Goal: Navigation & Orientation: Find specific page/section

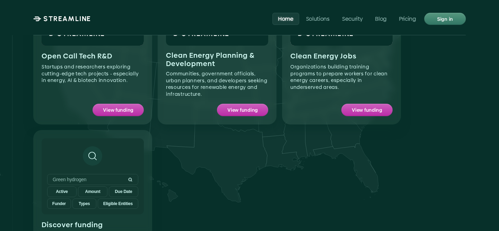
scroll to position [667, 0]
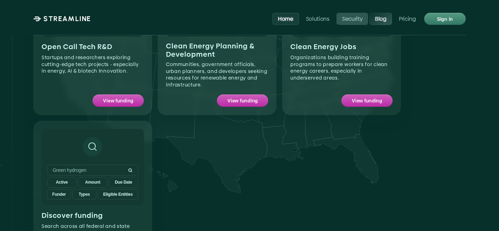
click at [383, 22] on p "Blog" at bounding box center [380, 18] width 11 height 7
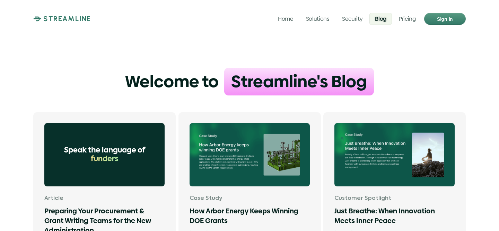
click at [354, 26] on div "STREAMLINE Home Solutions Security Blog Pricing Sign in" at bounding box center [249, 18] width 432 height 15
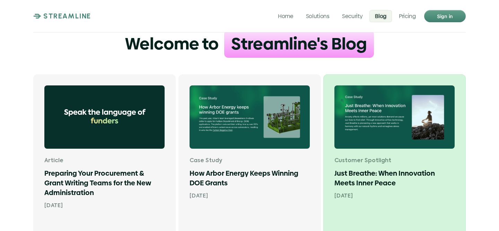
scroll to position [31, 0]
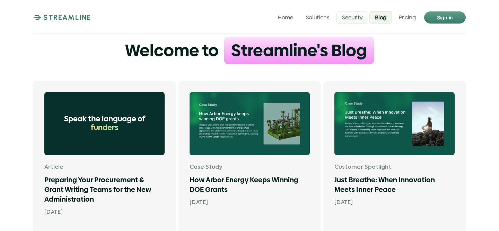
click at [364, 11] on div "STREAMLINE Home Solutions Security Blog Pricing Sign in" at bounding box center [249, 17] width 432 height 15
click at [320, 23] on link "Solutions" at bounding box center [317, 17] width 35 height 12
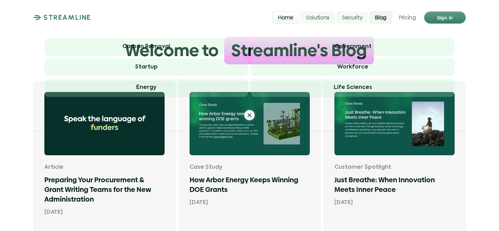
click at [283, 18] on p "Home" at bounding box center [286, 17] width 16 height 7
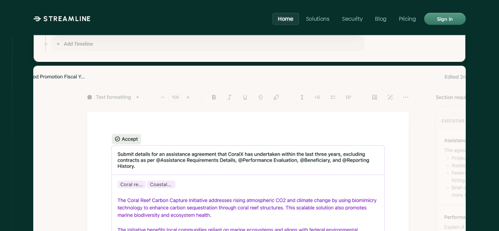
scroll to position [1718, 0]
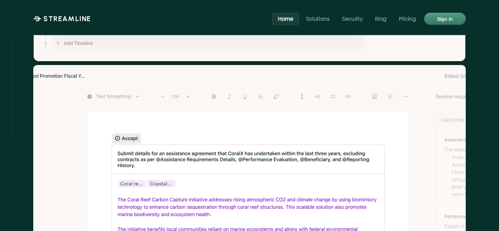
drag, startPoint x: 224, startPoint y: 114, endPoint x: 224, endPoint y: 138, distance: 23.9
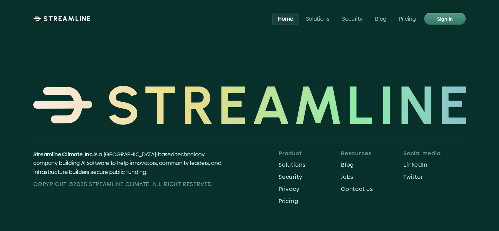
scroll to position [3323, 0]
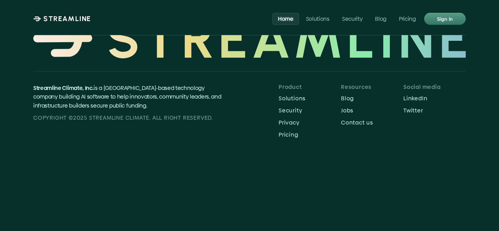
click at [291, 19] on p "Home" at bounding box center [286, 18] width 16 height 7
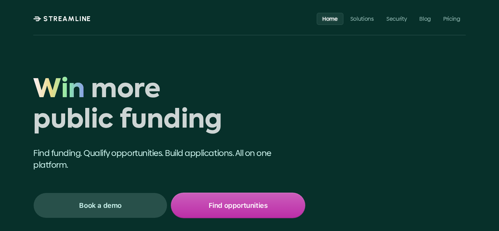
click at [62, 25] on div "STREAMLINE Home Solutions Security Blog Pricing" at bounding box center [249, 18] width 432 height 15
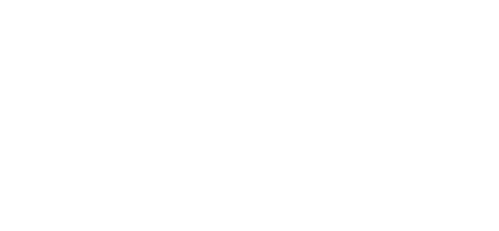
scroll to position [31, 0]
